Goal: Check status: Check status

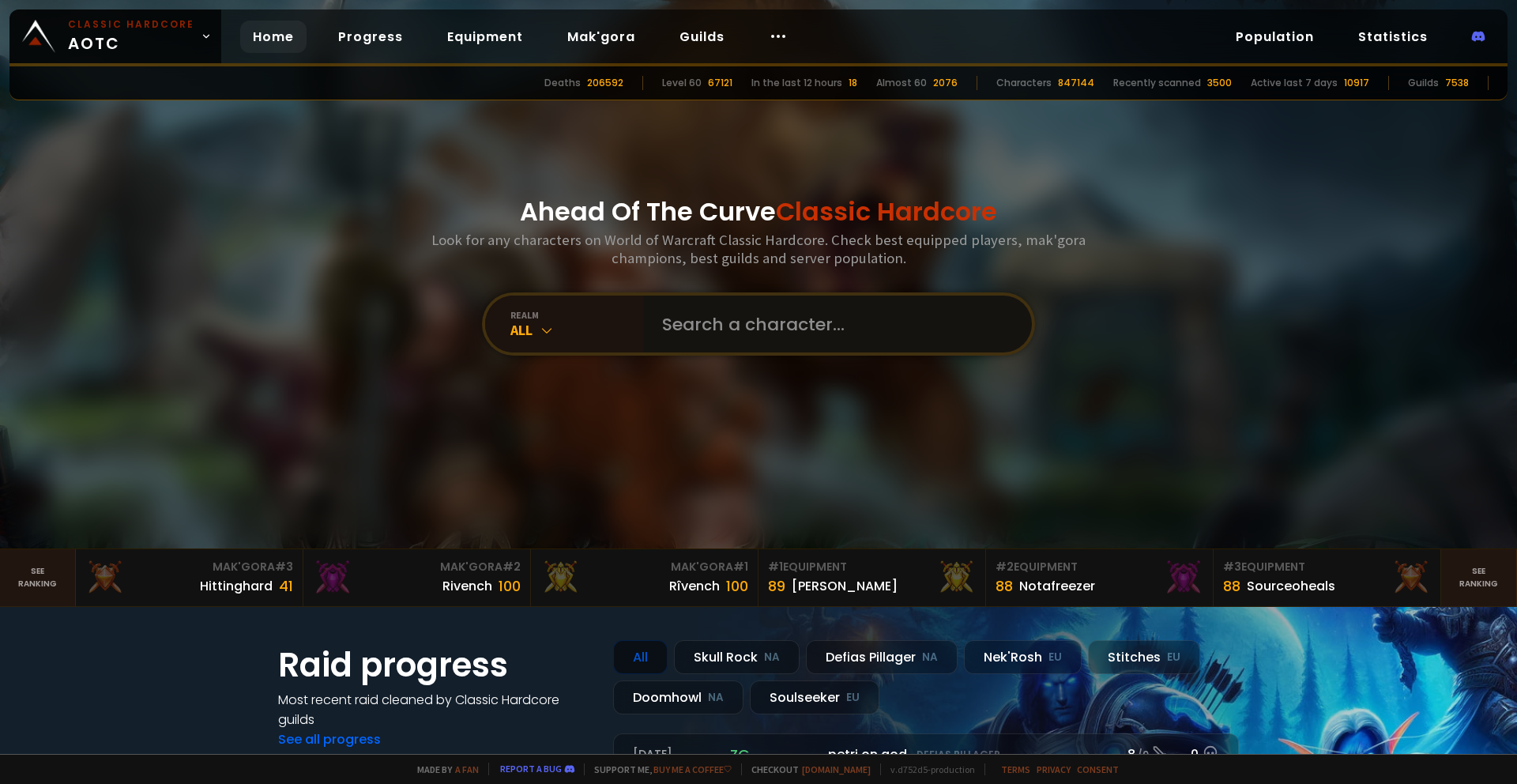
click at [739, 325] on input "text" at bounding box center [833, 323] width 360 height 56
type input "ziqo"
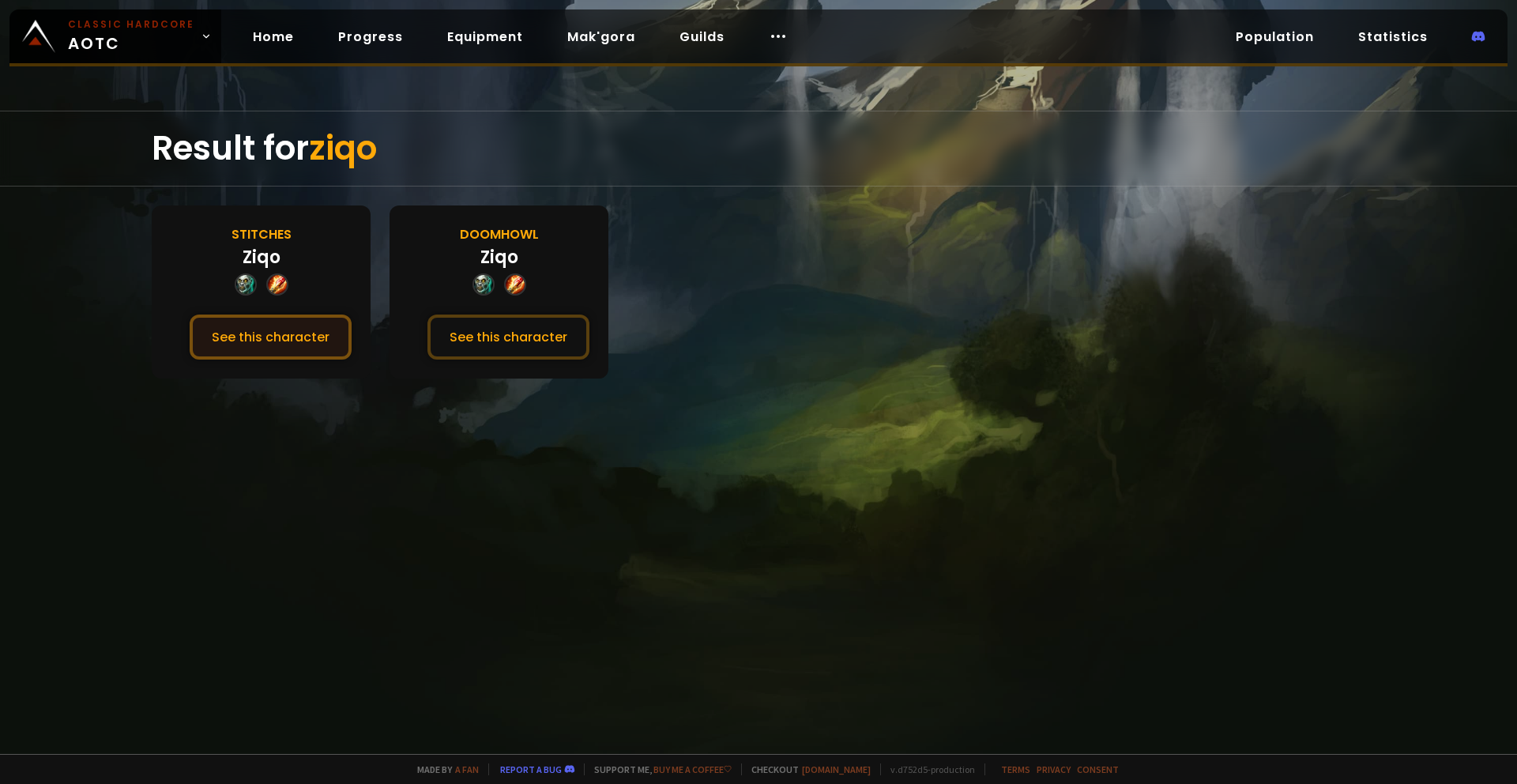
click at [224, 344] on button "See this character" at bounding box center [271, 337] width 162 height 45
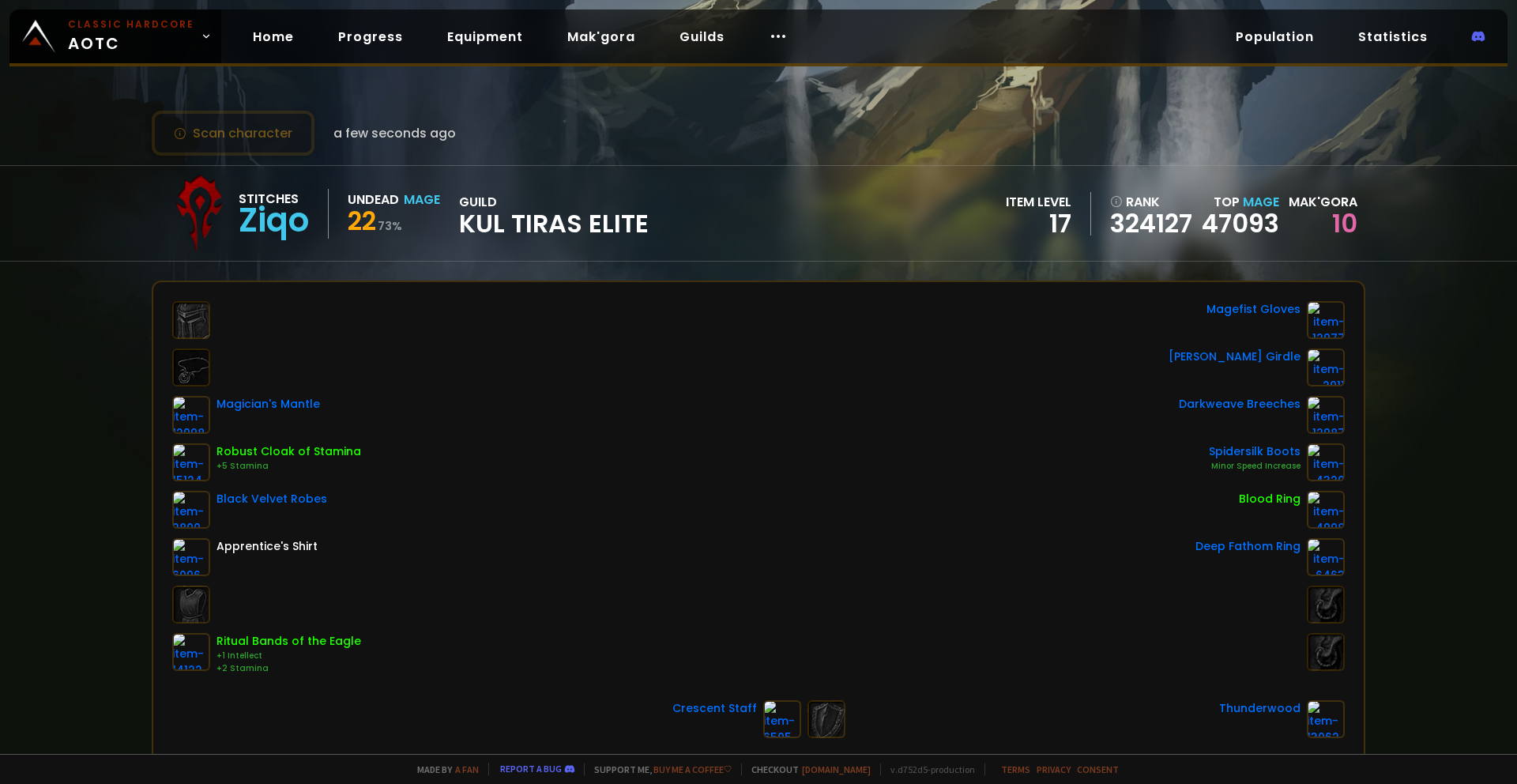
click at [1220, 144] on div "Scan character a few seconds ago" at bounding box center [759, 133] width 1214 height 45
click at [359, 218] on span "22" at bounding box center [361, 220] width 28 height 35
click at [517, 189] on div "Stitches Ziqo Undead Mage 22 73 % guild Kul Tiras Elite" at bounding box center [404, 212] width 489 height 79
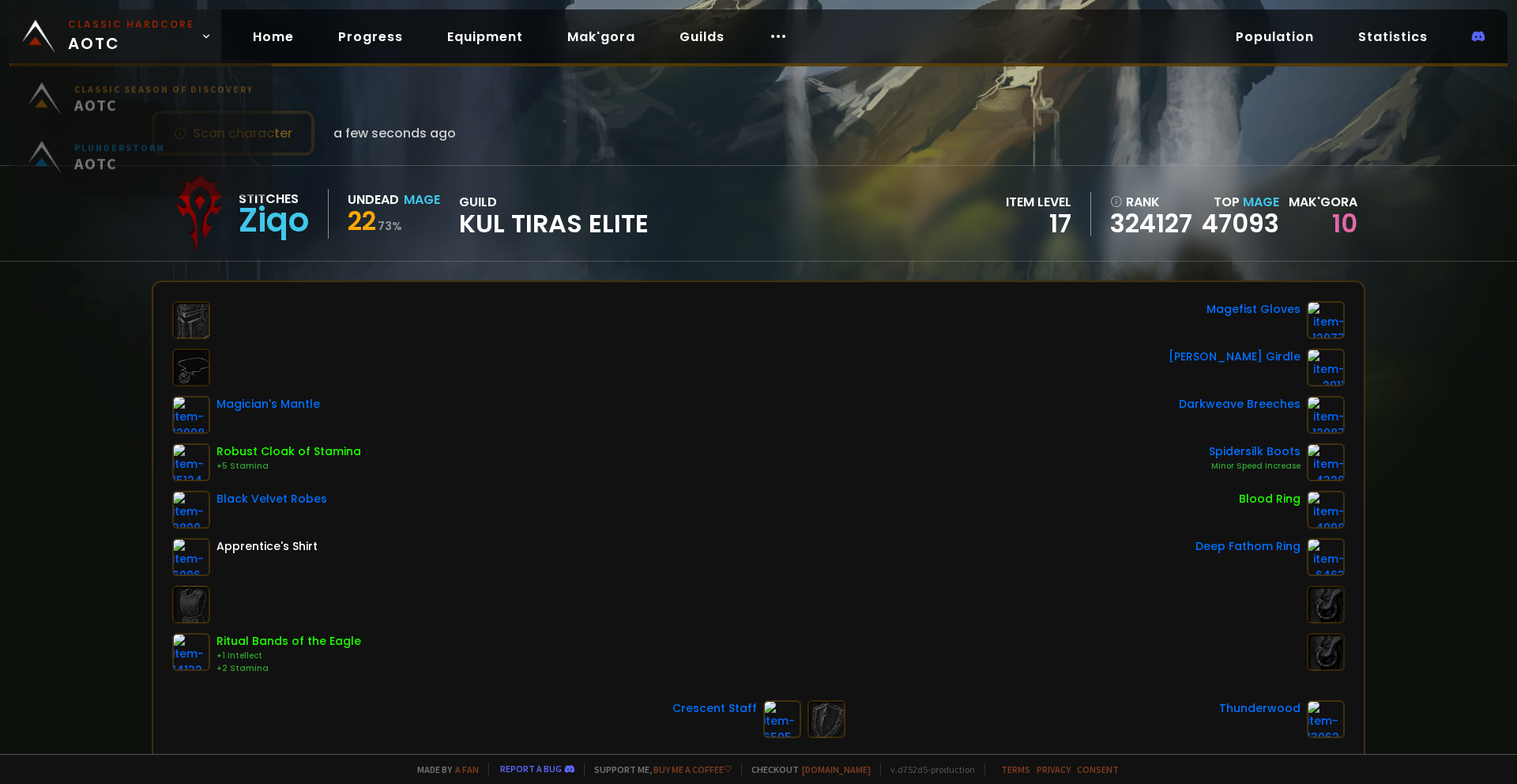
click at [101, 40] on span "Classic Hardcore AOTC" at bounding box center [132, 36] width 127 height 38
click at [96, 40] on span "Classic Hardcore AOTC" at bounding box center [132, 36] width 127 height 38
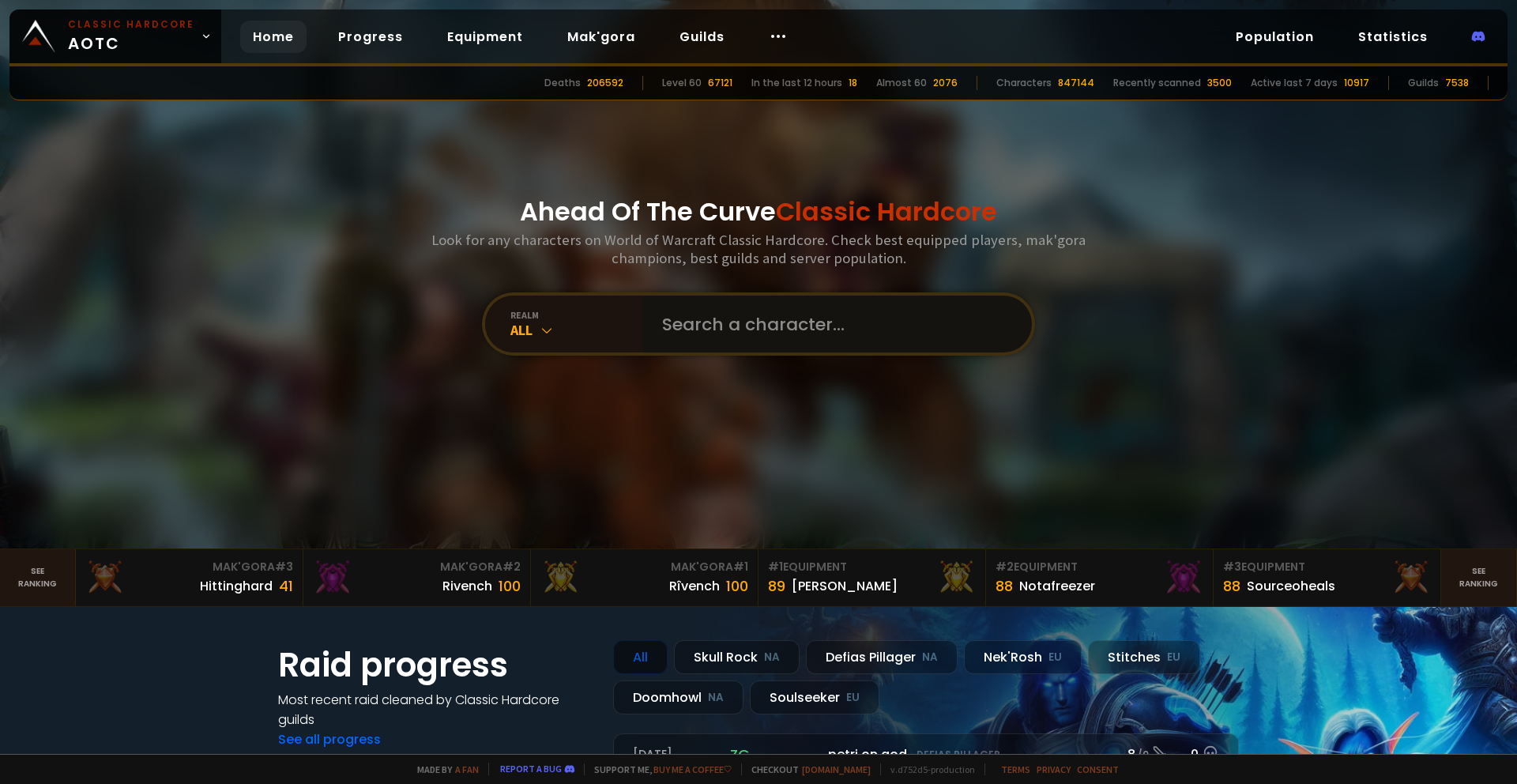
click at [788, 319] on input "text" at bounding box center [833, 323] width 360 height 56
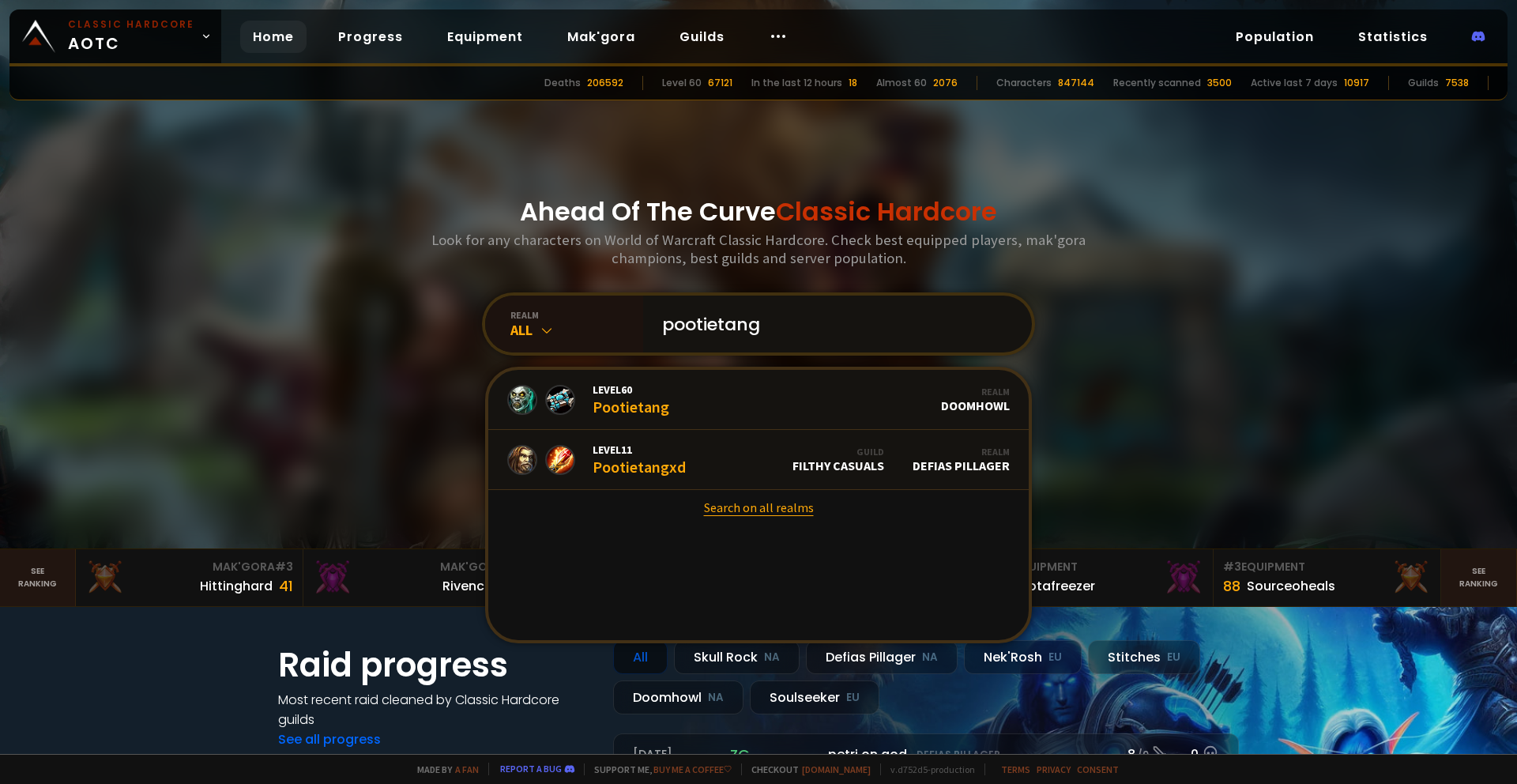
type input "pootietang"
click at [719, 512] on link "Search on all realms" at bounding box center [758, 507] width 541 height 35
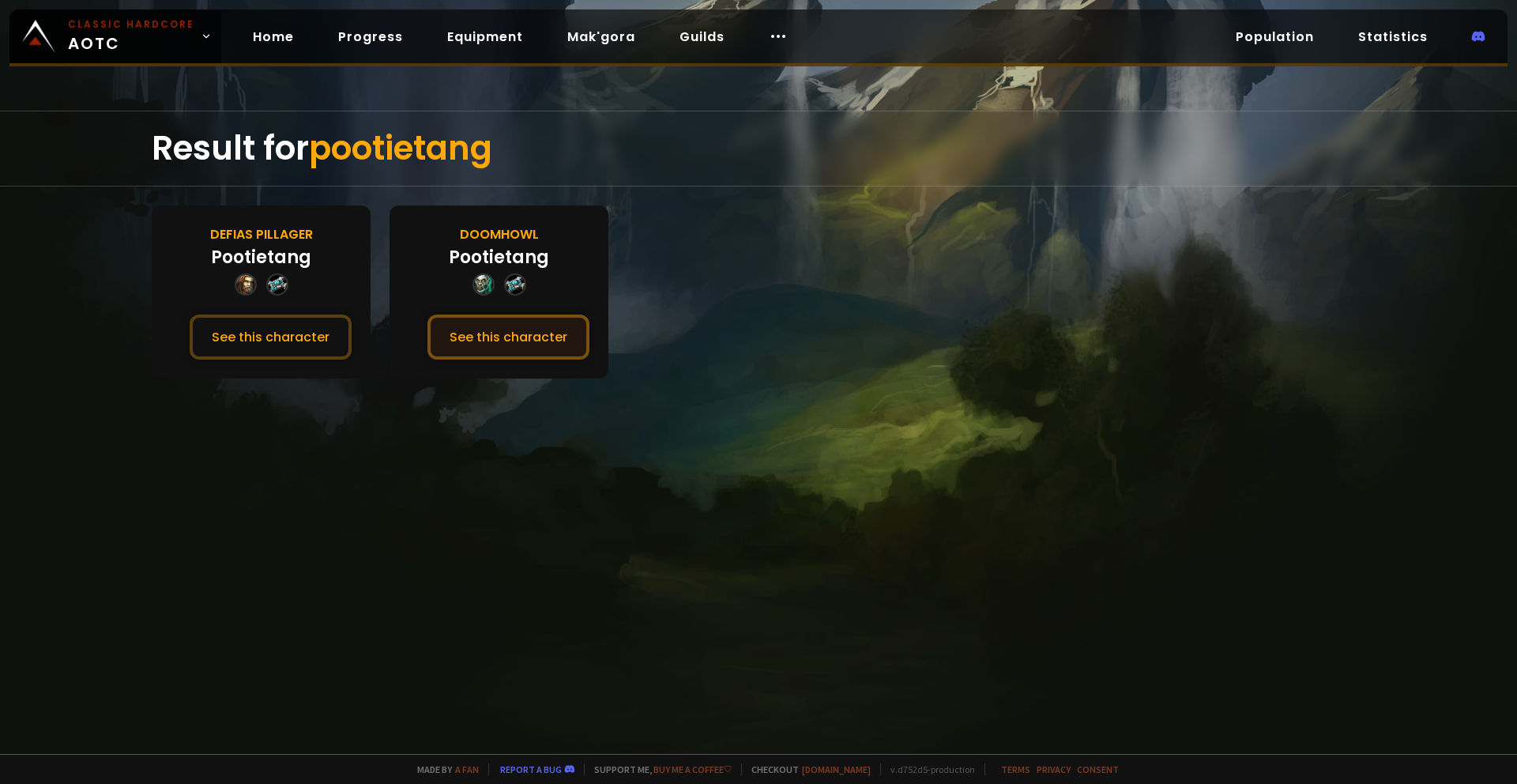
click at [497, 342] on button "See this character" at bounding box center [509, 337] width 162 height 45
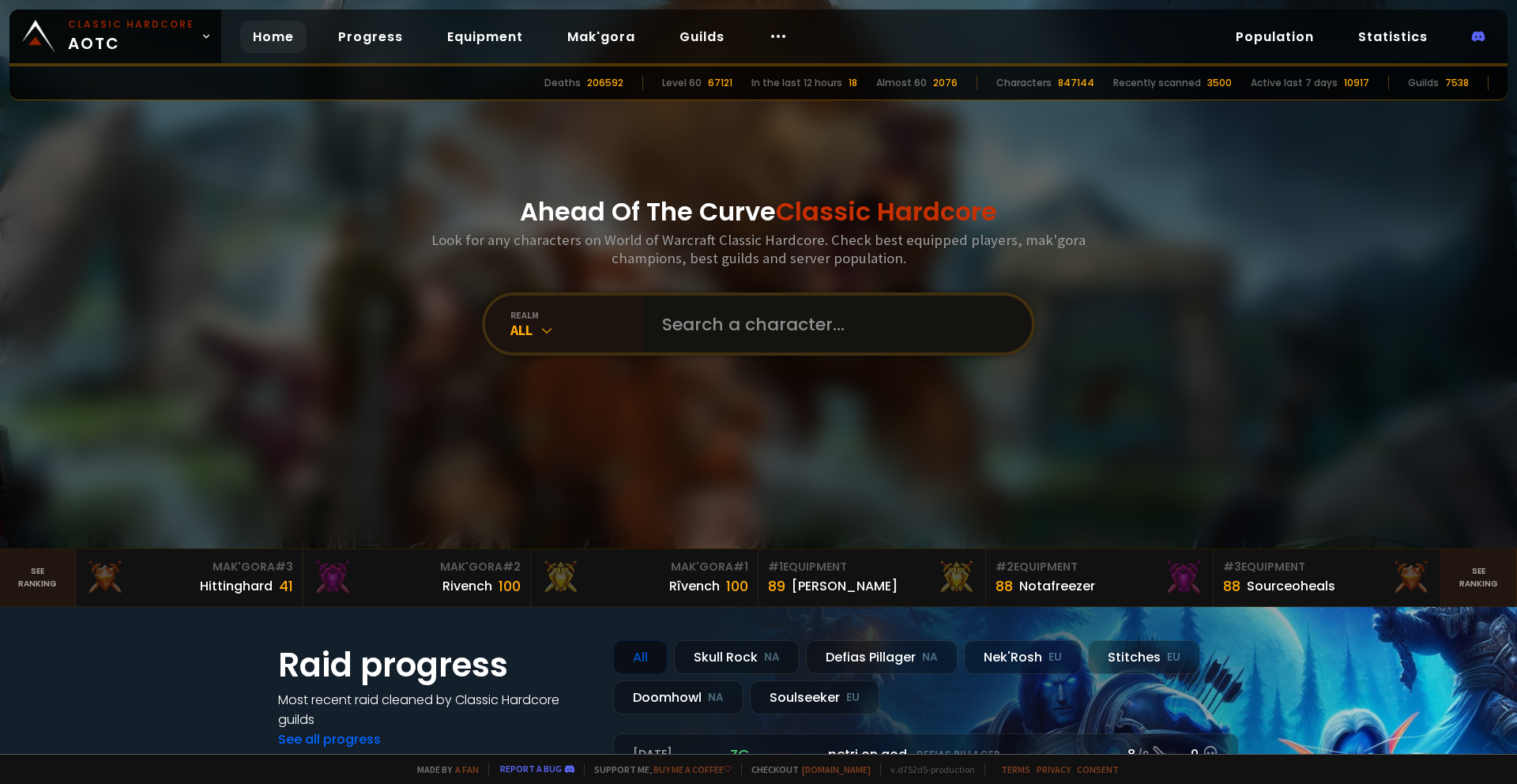
click at [675, 310] on input "text" at bounding box center [833, 323] width 360 height 56
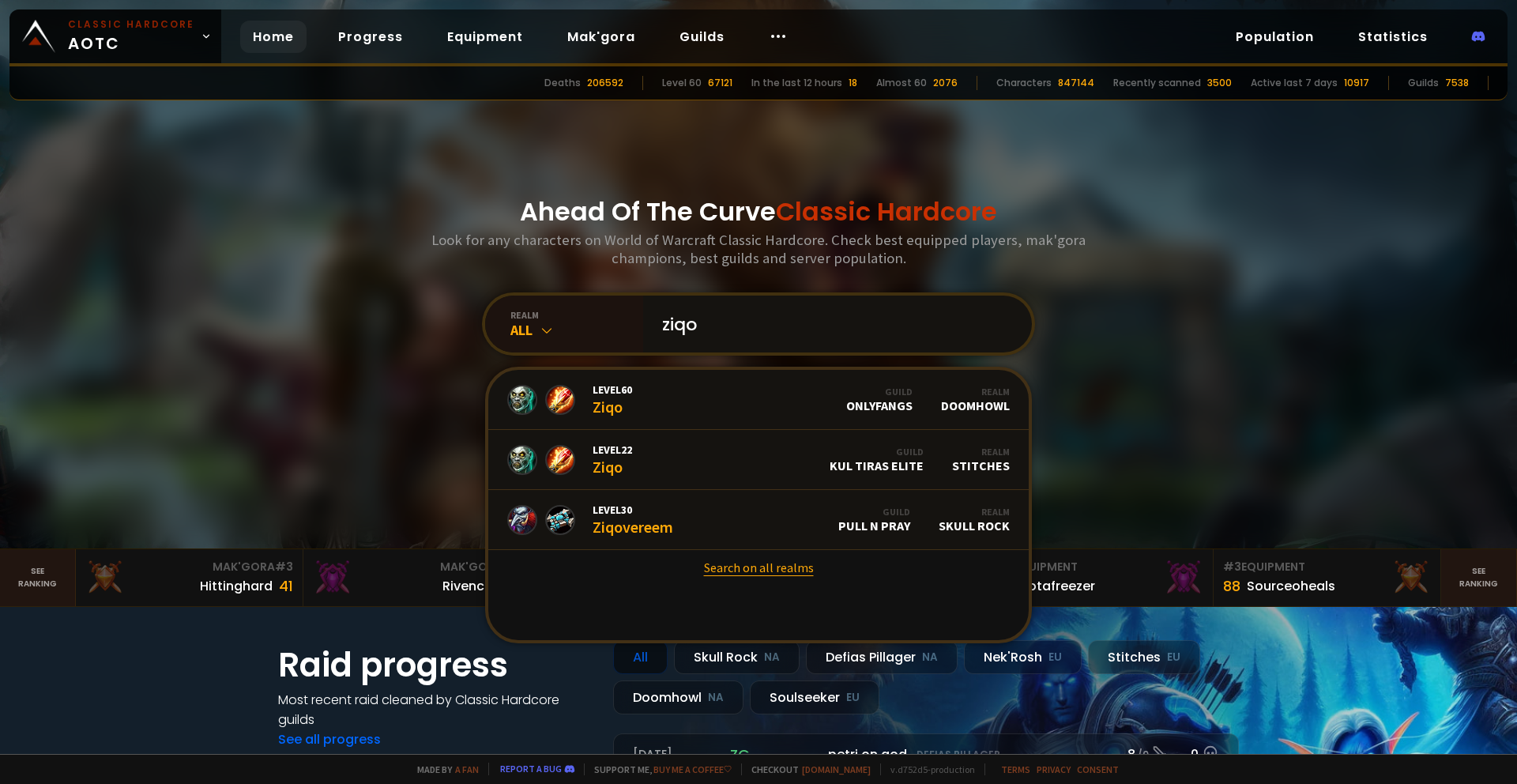
type input "ziqo"
click at [776, 575] on link "Search on all realms" at bounding box center [758, 567] width 541 height 35
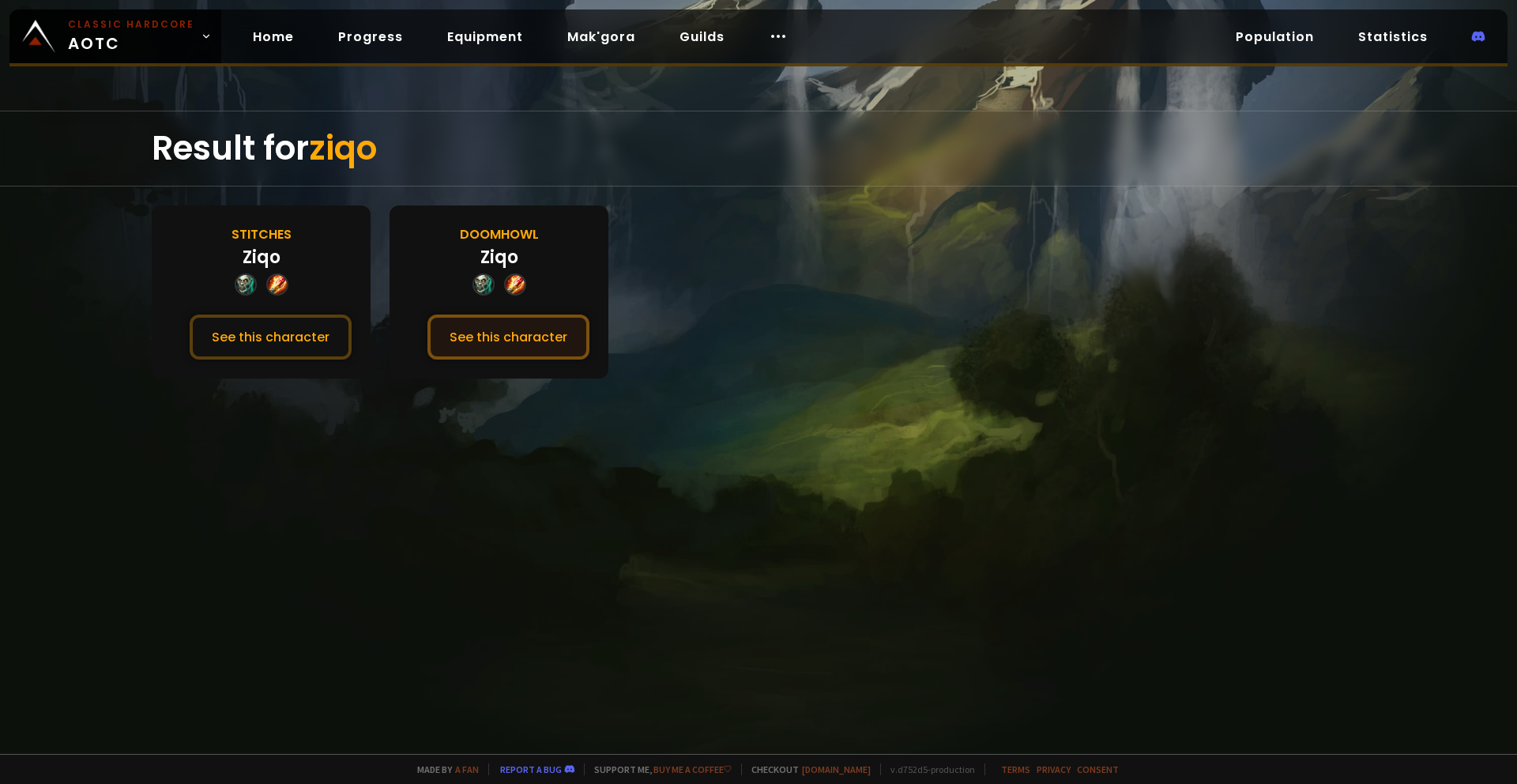
click at [533, 341] on button "See this character" at bounding box center [509, 337] width 162 height 45
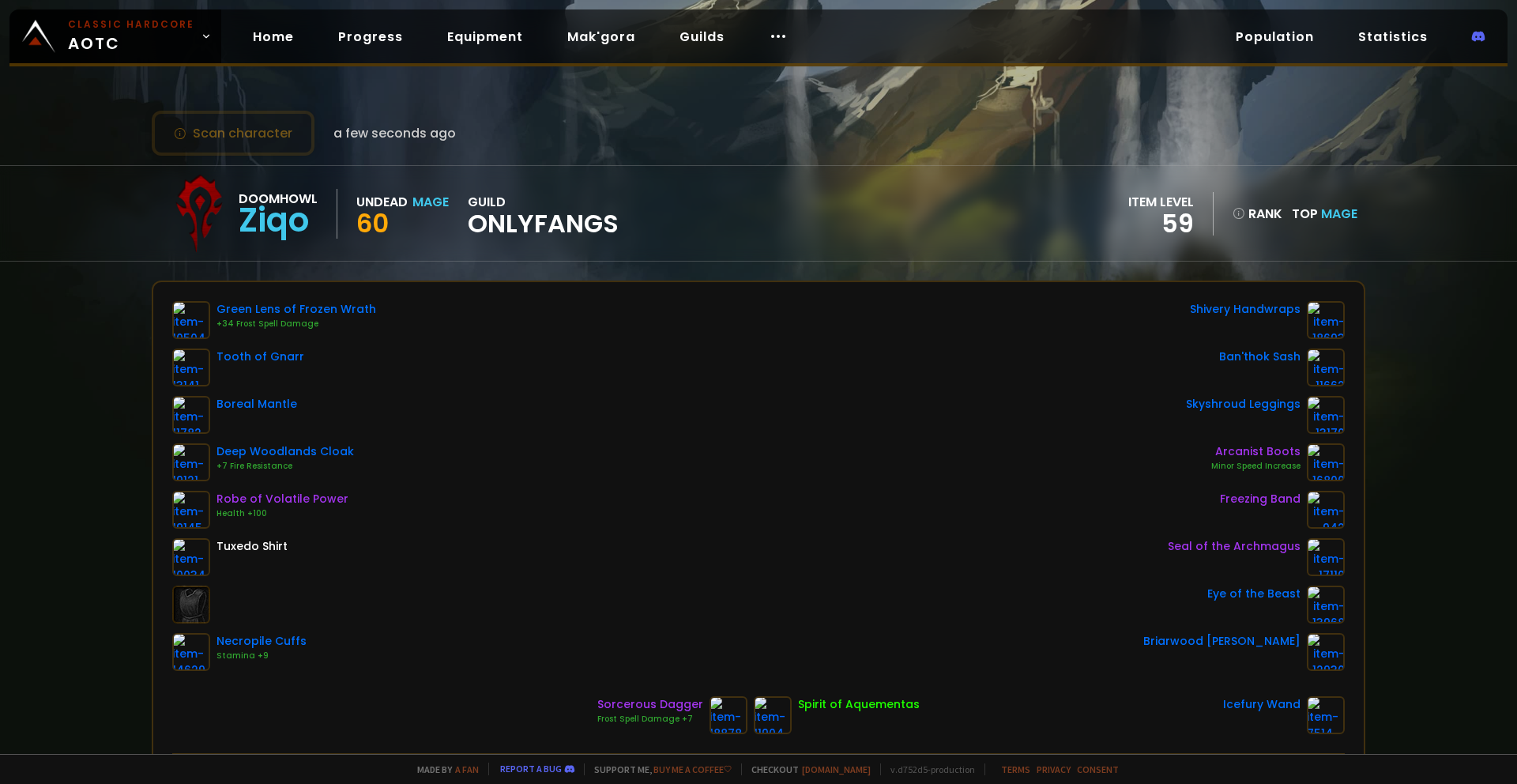
click at [740, 166] on div "Doomhowl Ziqo Undead Mage 60 guild OnlyFangs item level 59 rank Top Mage" at bounding box center [759, 212] width 1214 height 94
